Goal: Task Accomplishment & Management: Use online tool/utility

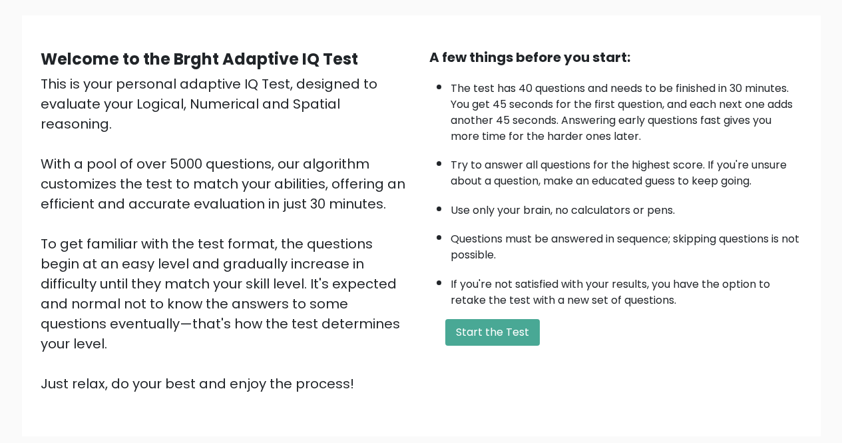
scroll to position [67, 0]
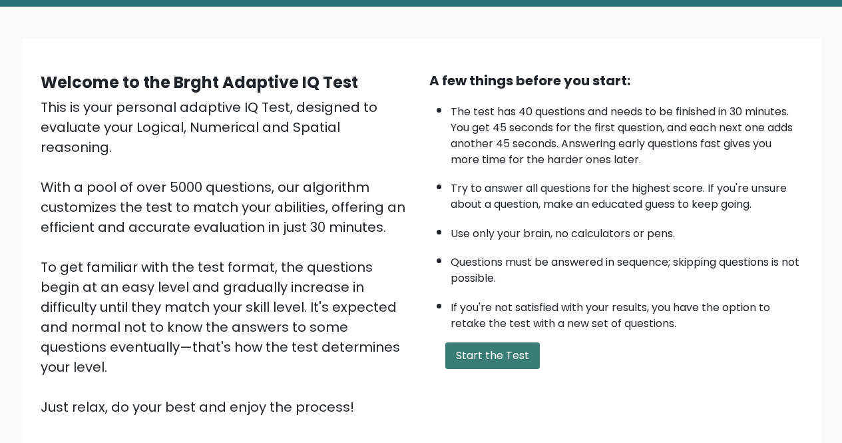
click at [515, 356] on button "Start the Test" at bounding box center [493, 355] width 95 height 27
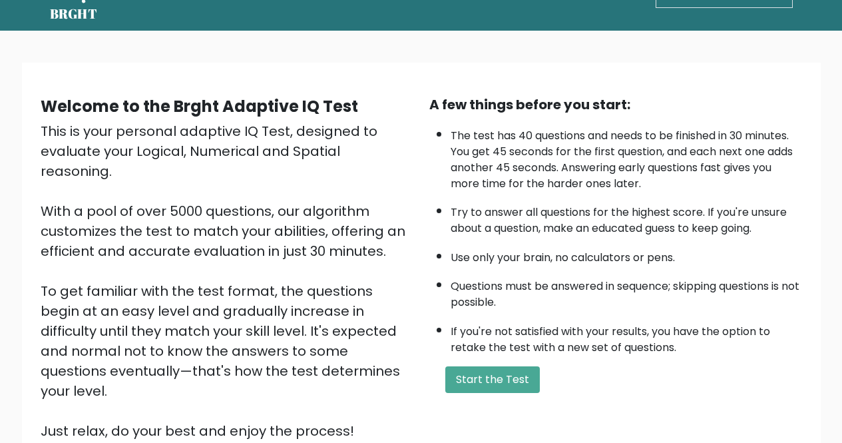
scroll to position [67, 0]
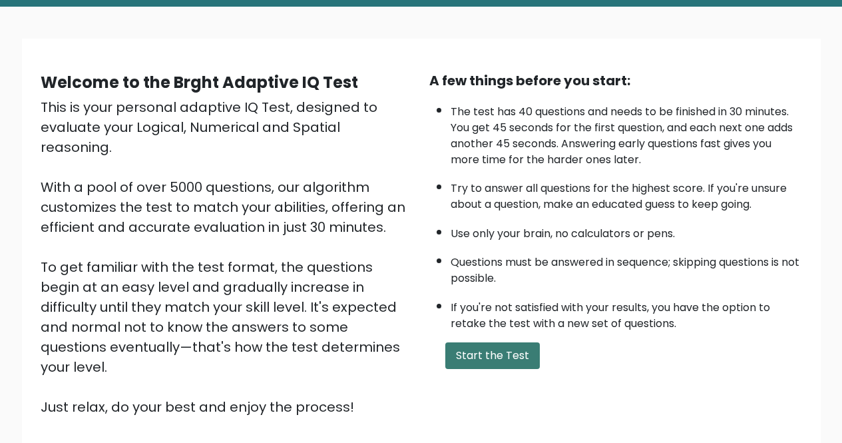
click at [519, 354] on button "Start the Test" at bounding box center [493, 355] width 95 height 27
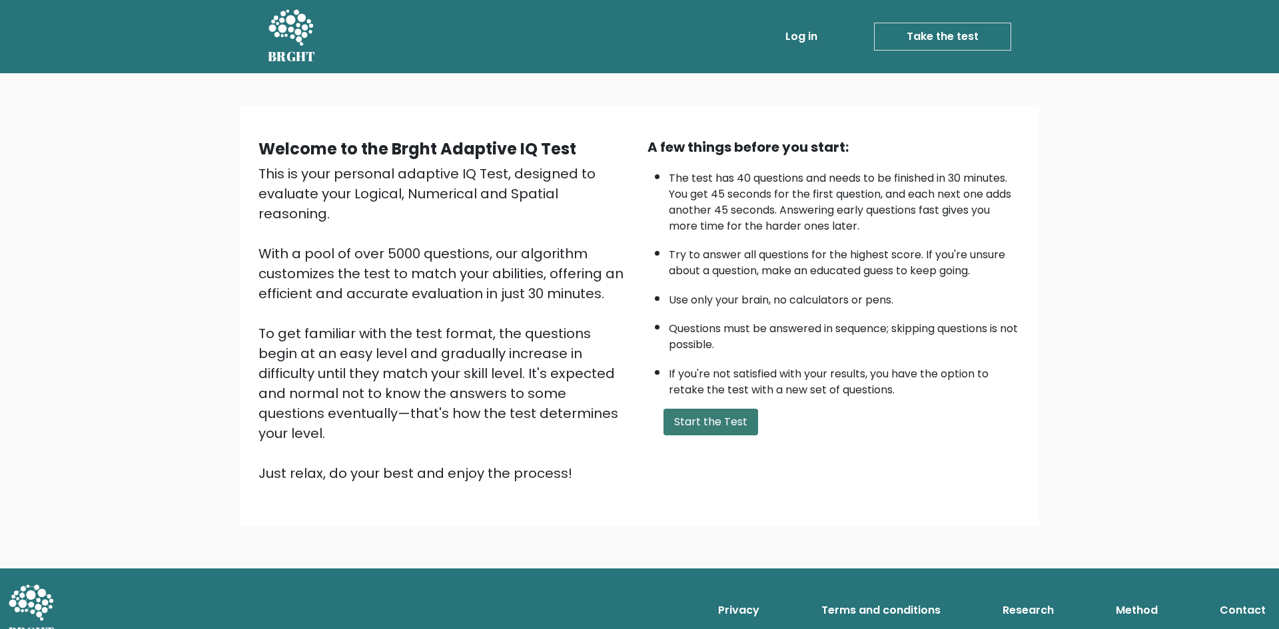
click at [707, 418] on button "Start the Test" at bounding box center [710, 422] width 95 height 27
